Goal: Communication & Community: Answer question/provide support

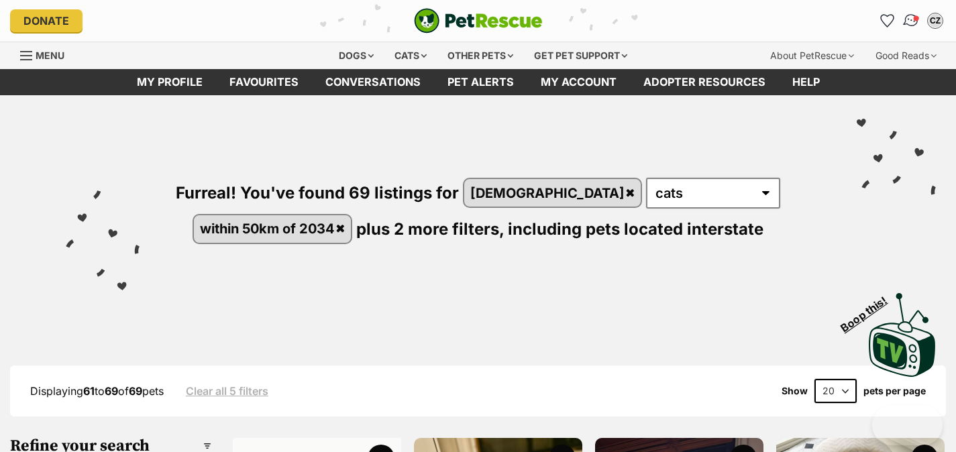
click at [910, 21] on img "Conversations" at bounding box center [911, 20] width 18 height 17
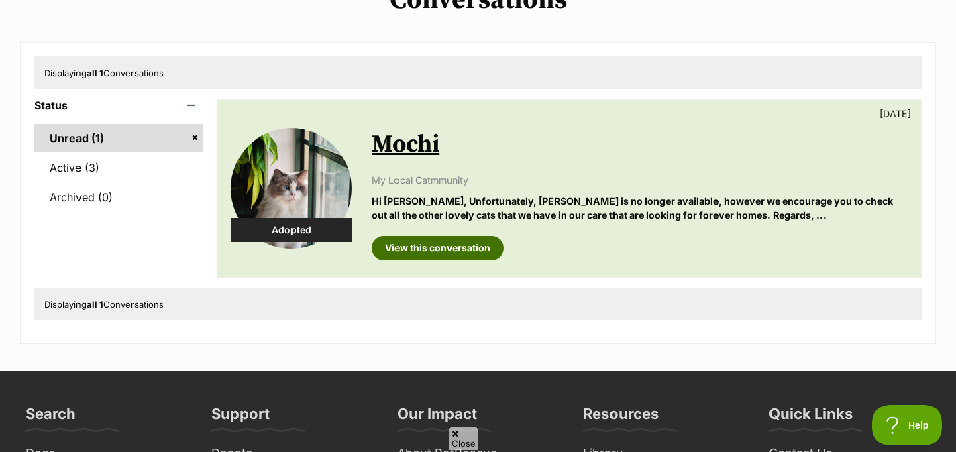
click at [453, 252] on link "View this conversation" at bounding box center [438, 248] width 132 height 24
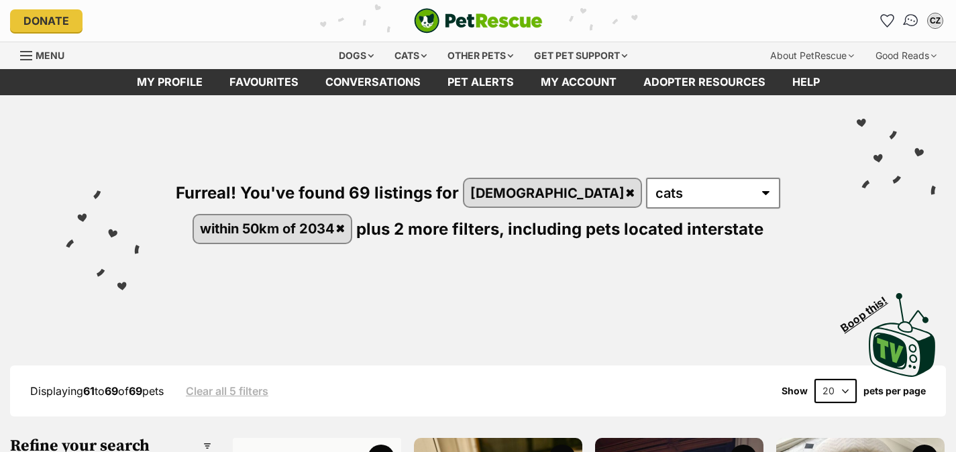
click at [906, 22] on img "Conversations" at bounding box center [911, 20] width 18 height 17
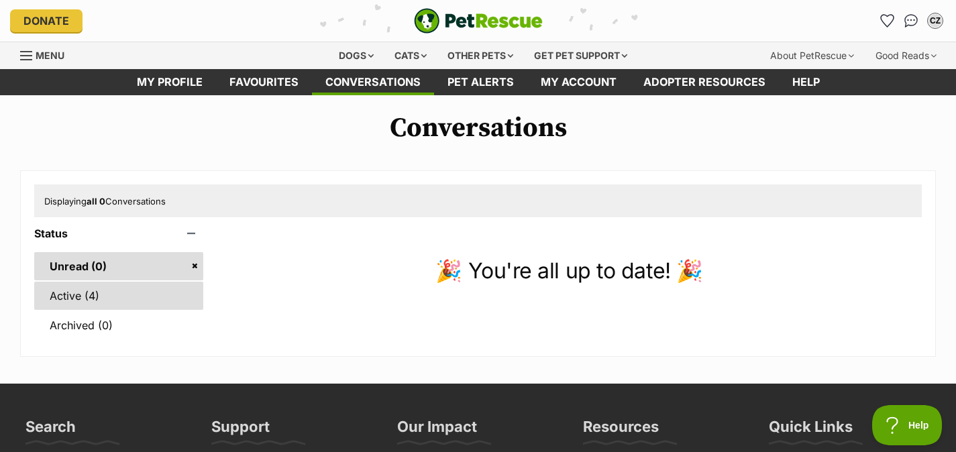
click at [119, 299] on link "Active (4)" at bounding box center [118, 296] width 169 height 28
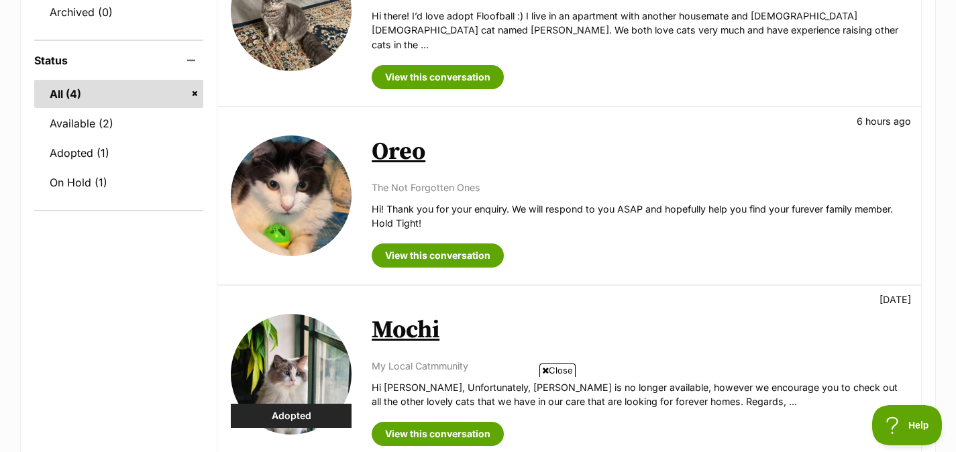
scroll to position [246, 0]
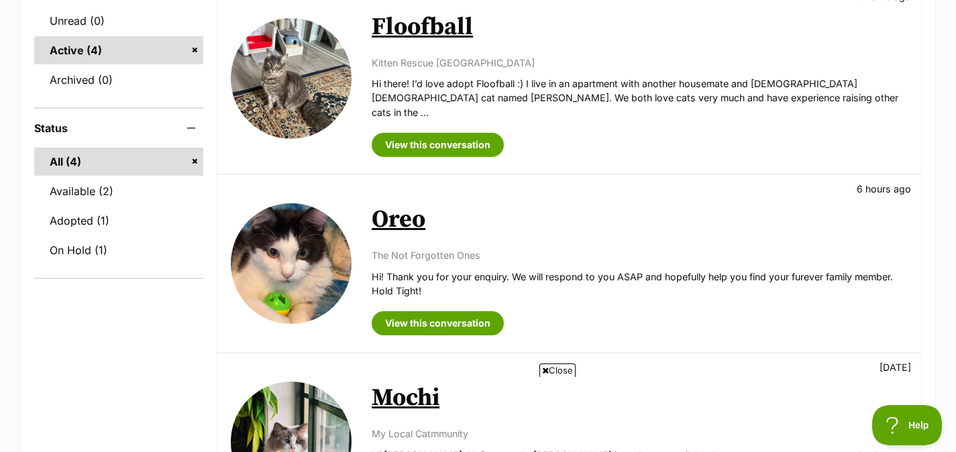
click at [392, 210] on link "Oreo" at bounding box center [399, 220] width 54 height 30
click at [415, 27] on link "Floofball" at bounding box center [422, 27] width 101 height 30
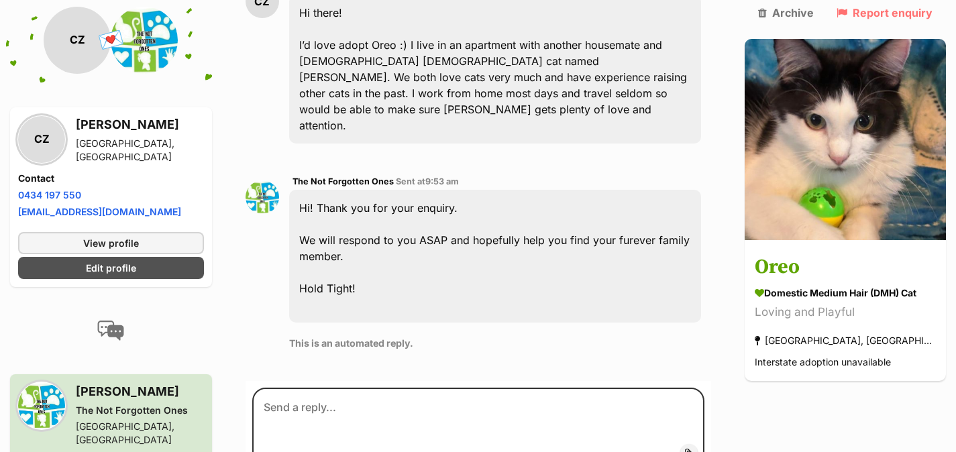
scroll to position [385, 0]
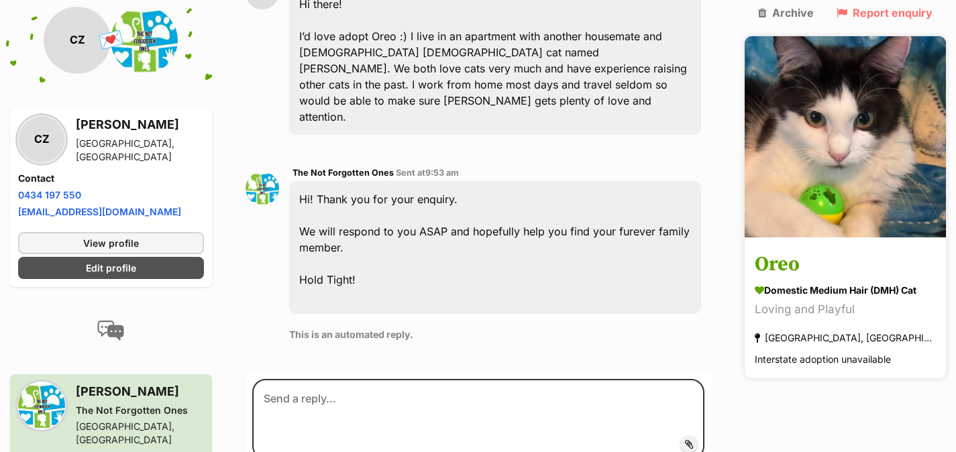
click at [790, 250] on h3 "Oreo" at bounding box center [845, 265] width 181 height 30
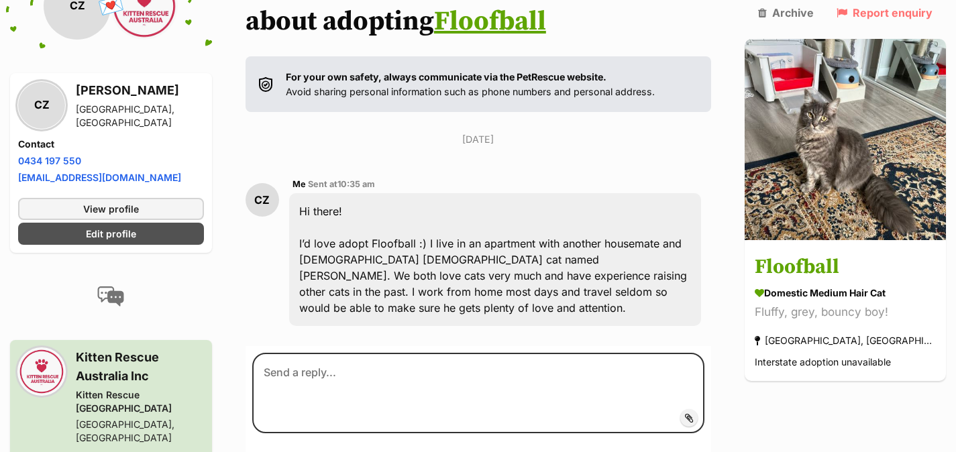
scroll to position [195, 0]
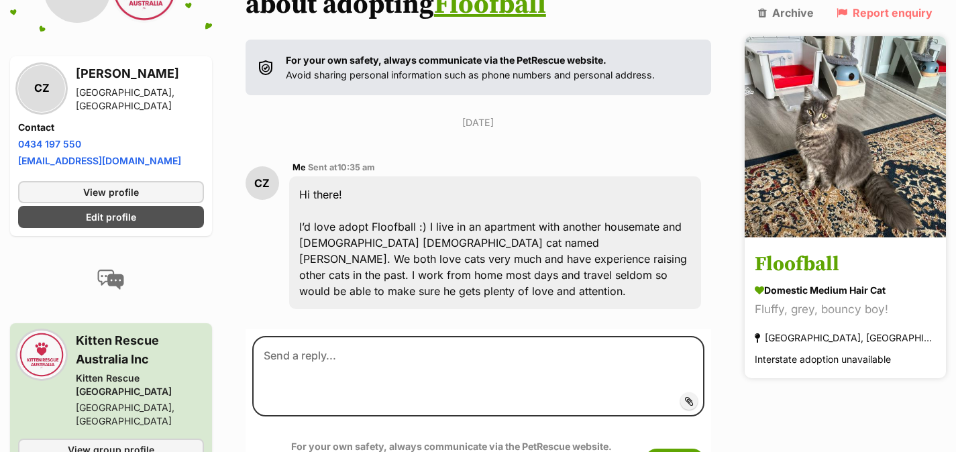
click at [820, 250] on h3 "Floofball" at bounding box center [845, 265] width 181 height 30
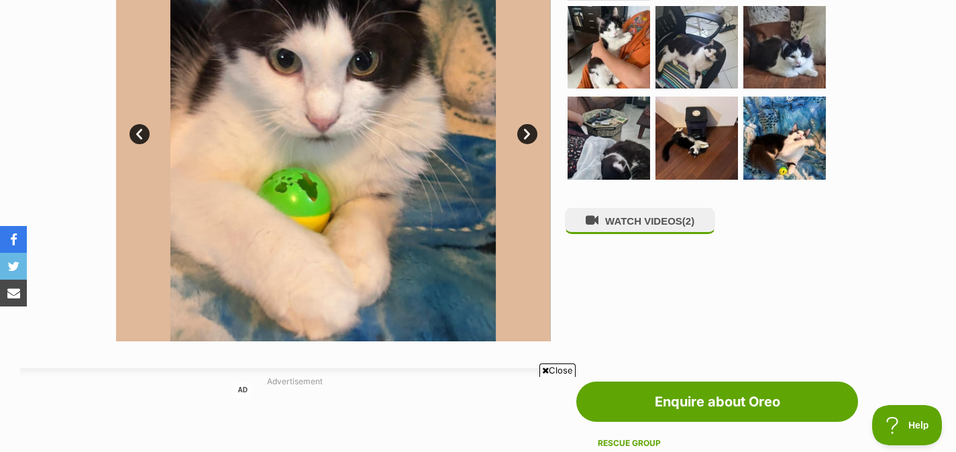
scroll to position [374, 0]
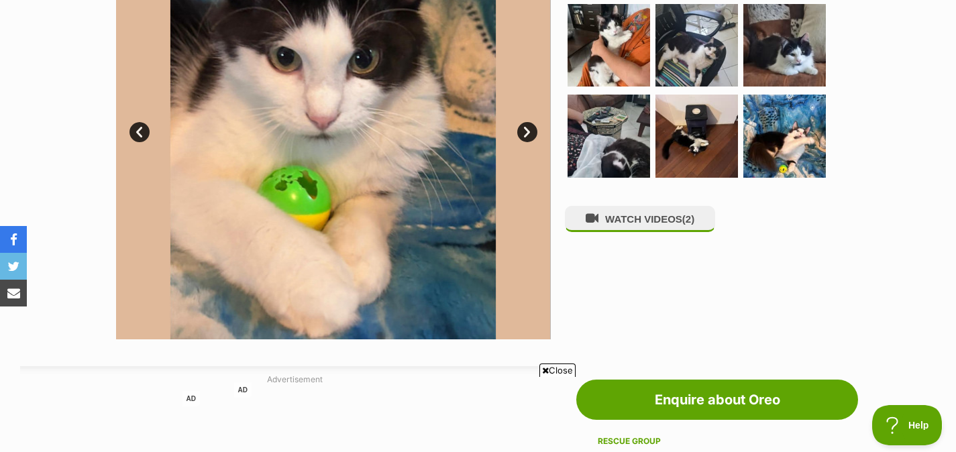
click at [550, 274] on img at bounding box center [767, 122] width 435 height 435
